Goal: Navigation & Orientation: Find specific page/section

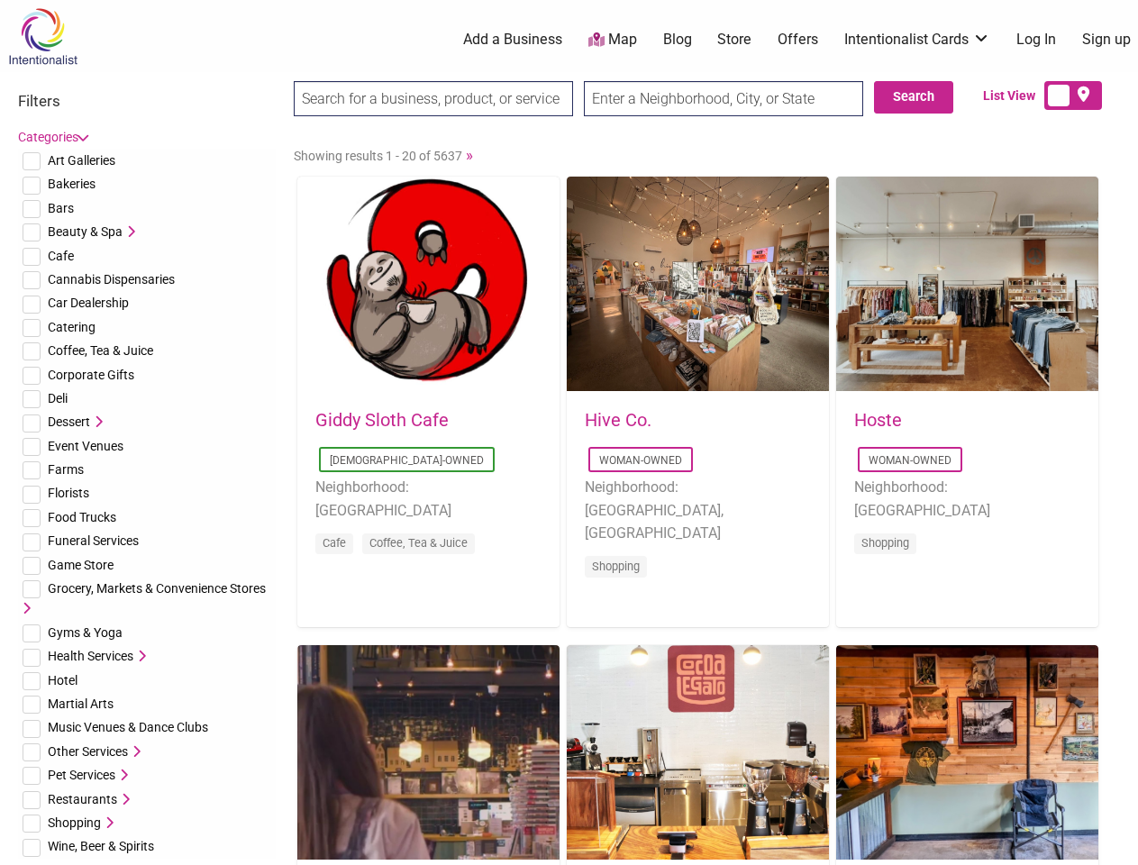
click at [568, 432] on div "Hive Co. Woman-Owned Neighborhood: [GEOGRAPHIC_DATA], [GEOGRAPHIC_DATA] Shopping" at bounding box center [698, 506] width 262 height 226
click at [81, 160] on span "Art Galleries" at bounding box center [82, 160] width 68 height 14
click at [71, 184] on span "Bakeries" at bounding box center [72, 184] width 48 height 14
click at [60, 208] on span "Bars" at bounding box center [61, 208] width 26 height 14
click at [85, 232] on span "Beauty & Spa" at bounding box center [85, 231] width 75 height 14
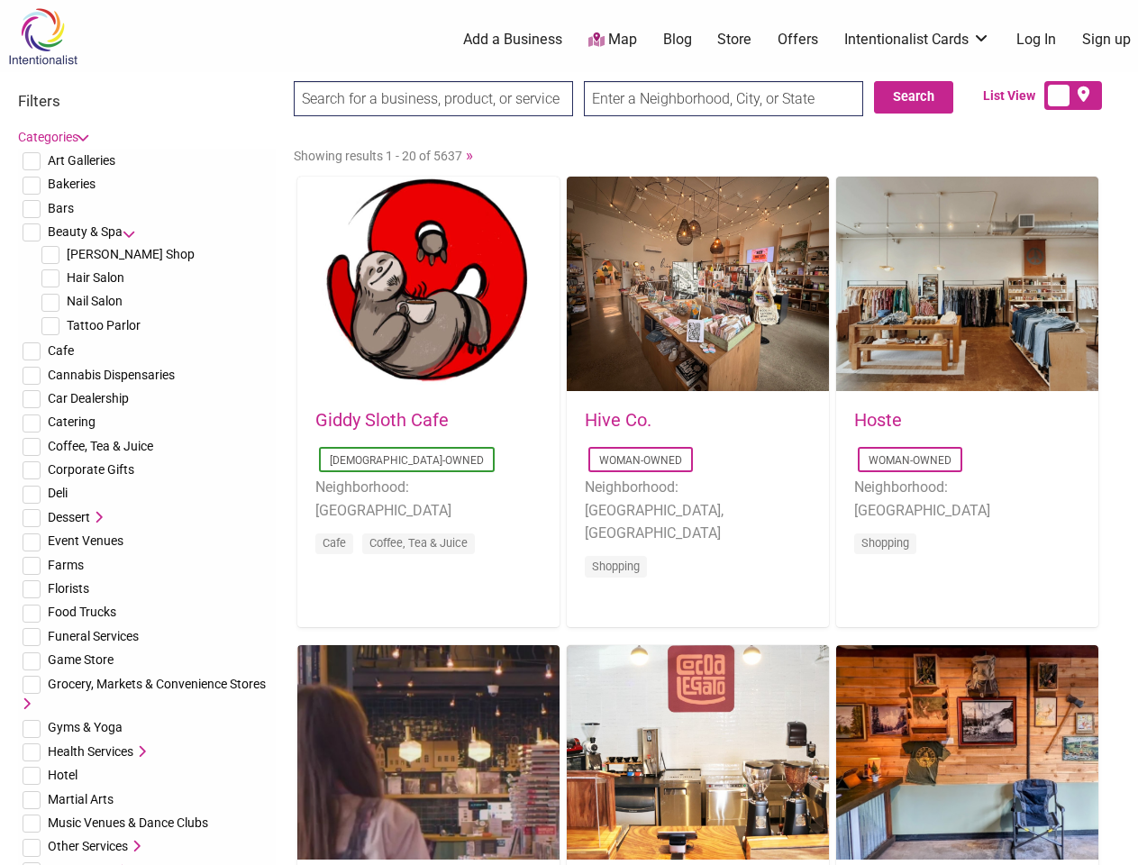
click at [129, 232] on icon at bounding box center [129, 231] width 13 height 13
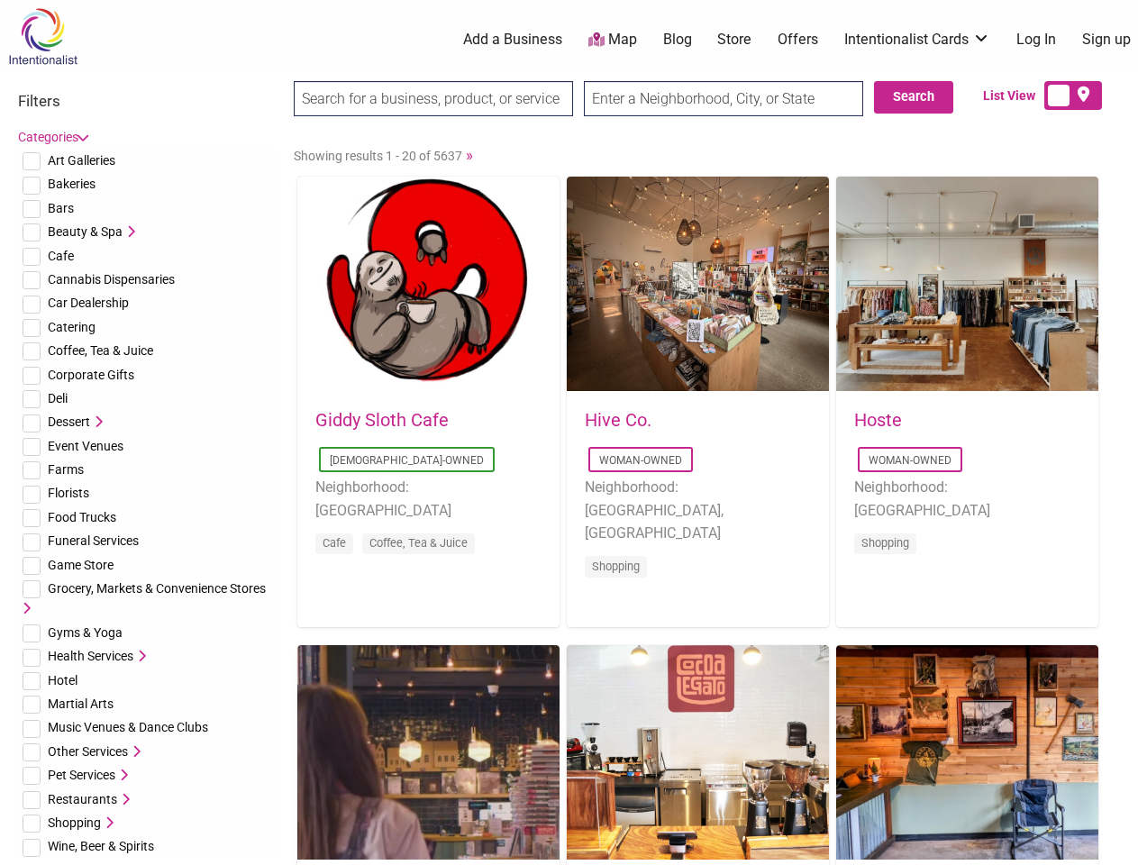
click at [60, 256] on span "Cafe" at bounding box center [61, 256] width 26 height 14
click at [111, 279] on span "Cannabis Dispensaries" at bounding box center [111, 279] width 127 height 14
click at [88, 303] on span "Car Dealership" at bounding box center [88, 302] width 81 height 14
click at [71, 327] on span "Catering" at bounding box center [72, 327] width 48 height 14
